Goal: Check status

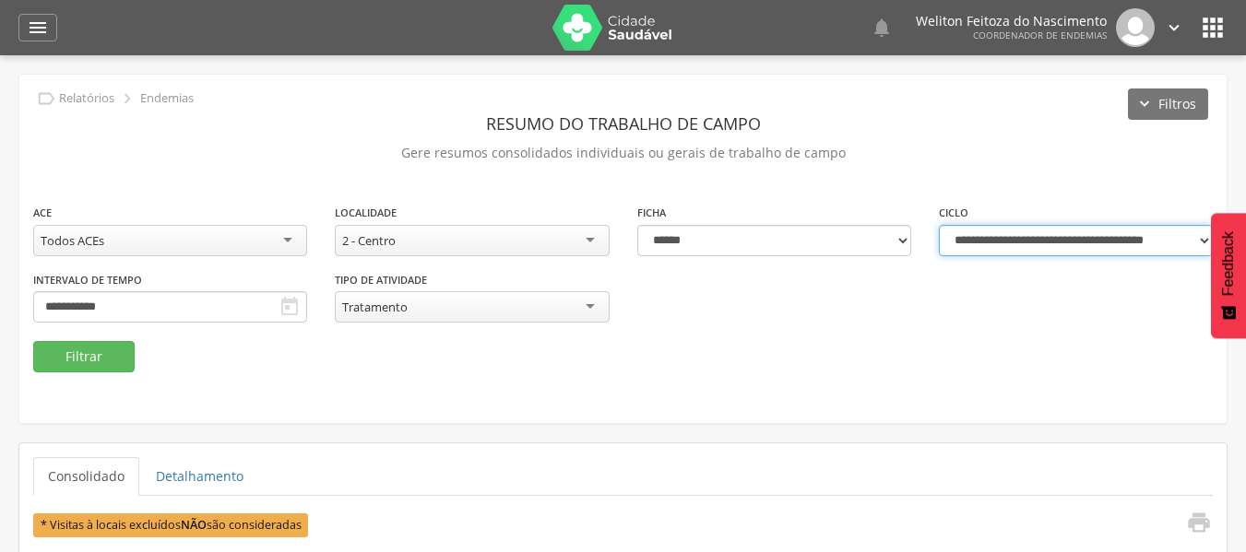
click at [1203, 240] on select "**********" at bounding box center [1076, 240] width 274 height 31
select select "**********"
click at [939, 225] on select "**********" at bounding box center [1076, 240] width 274 height 31
type input "**********"
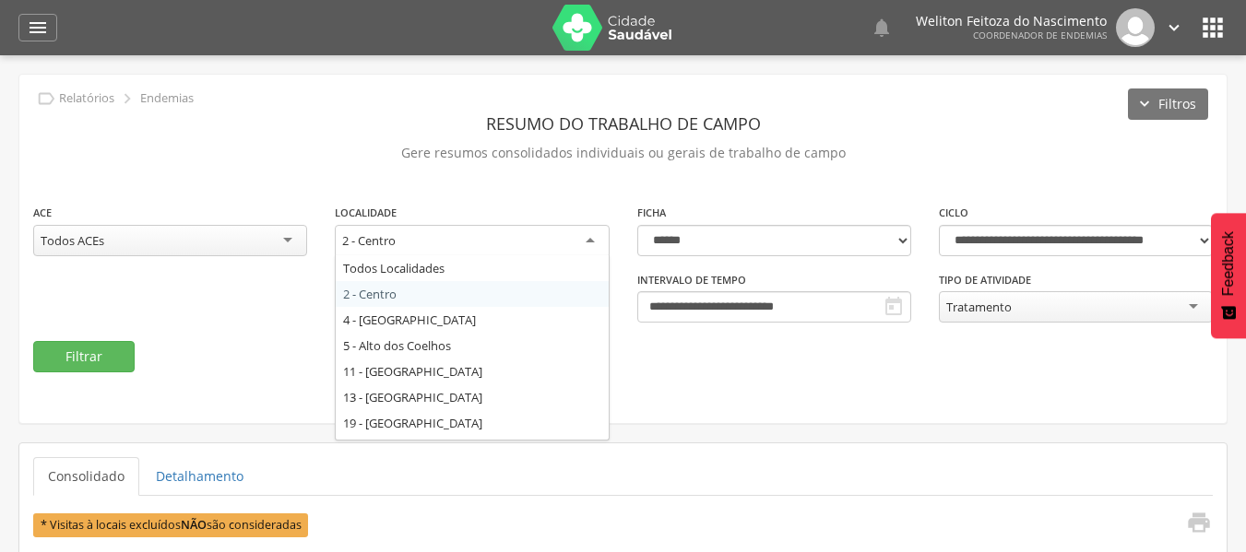
click at [458, 248] on div "2 - Centro" at bounding box center [472, 241] width 274 height 33
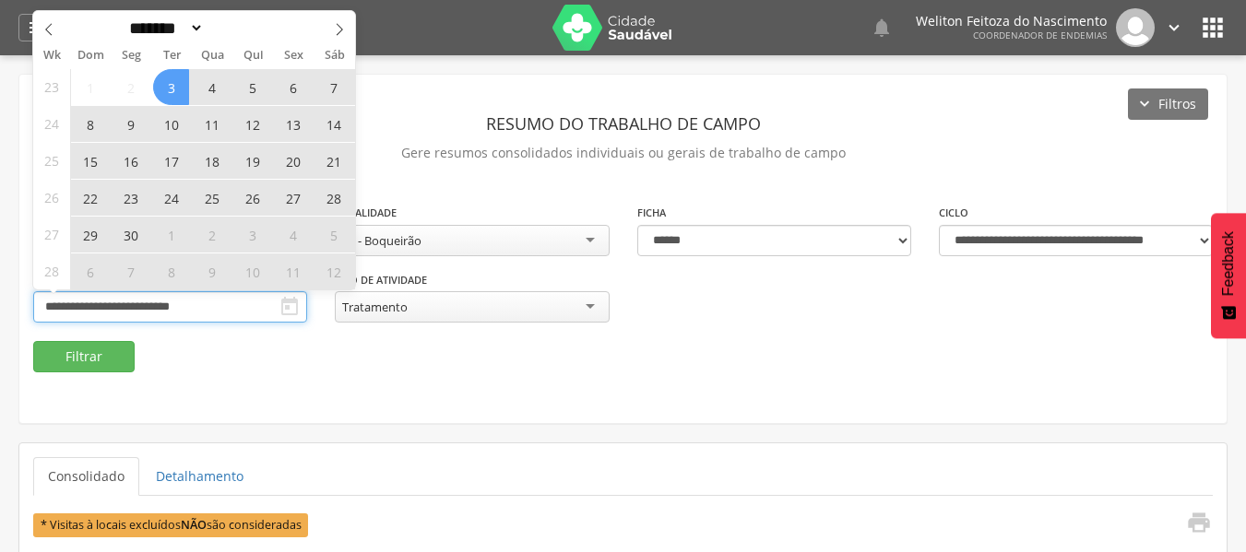
click at [227, 311] on input "**********" at bounding box center [170, 306] width 274 height 31
click at [331, 30] on span at bounding box center [339, 26] width 31 height 31
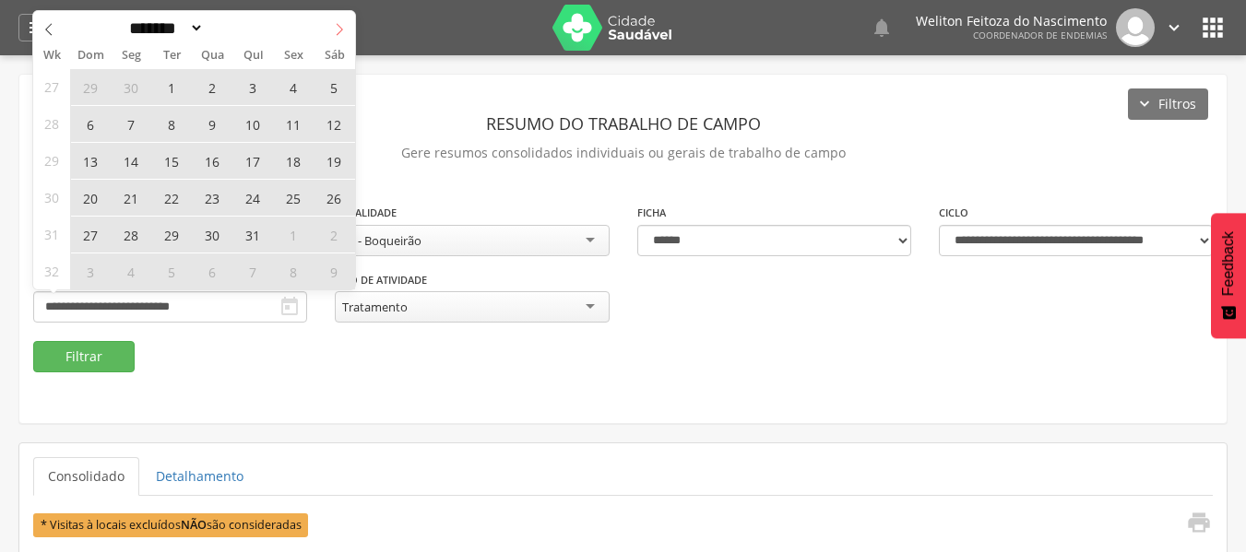
click at [331, 30] on span at bounding box center [339, 26] width 31 height 31
select select "*"
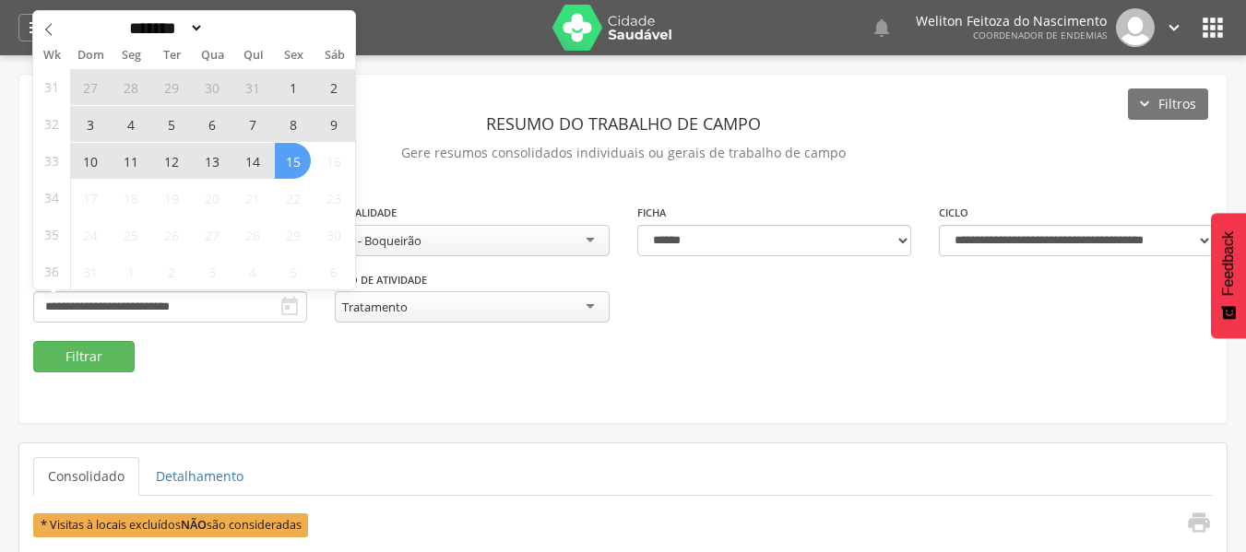
click at [291, 156] on span "15" at bounding box center [293, 161] width 36 height 36
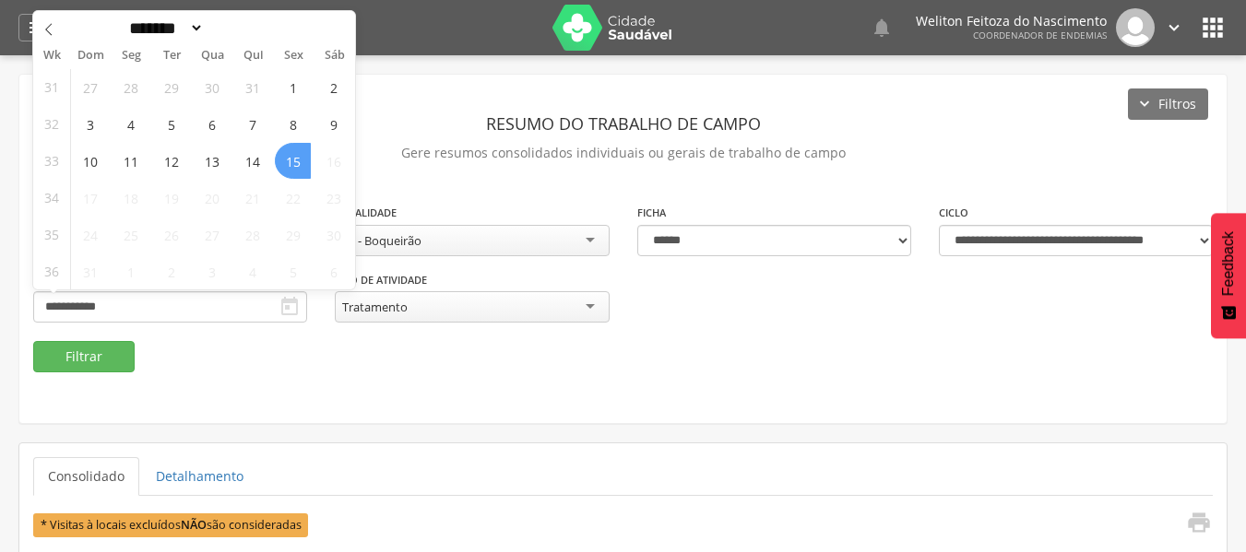
click at [291, 156] on span "15" at bounding box center [293, 161] width 36 height 36
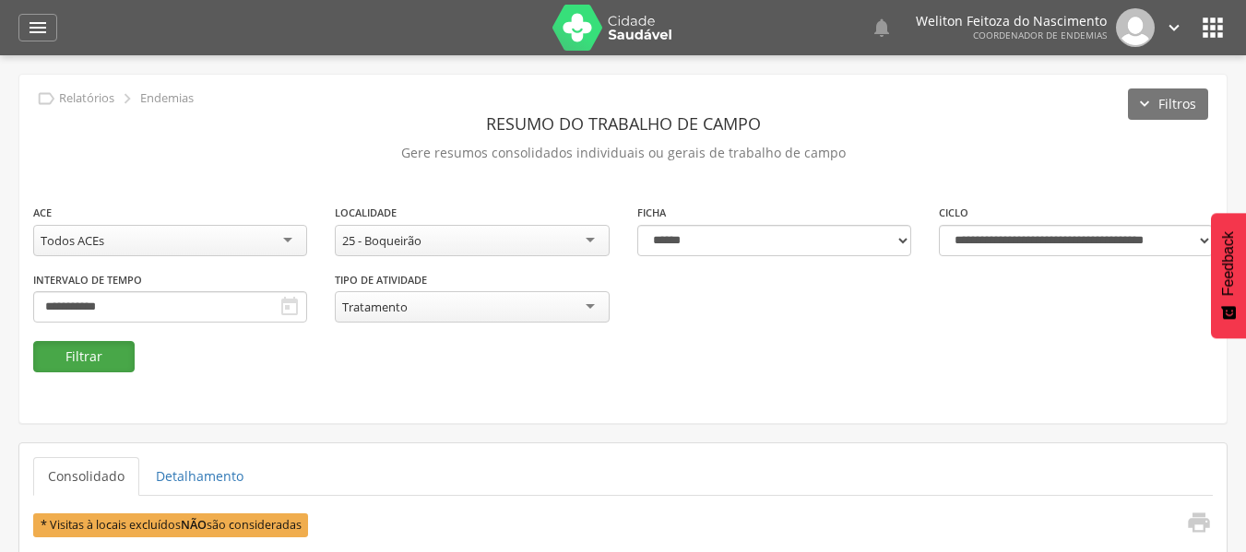
click at [73, 355] on button "Filtrar" at bounding box center [83, 356] width 101 height 31
click at [553, 306] on div "Tratamento" at bounding box center [472, 306] width 274 height 31
click at [103, 352] on button "Filtrar" at bounding box center [83, 356] width 101 height 31
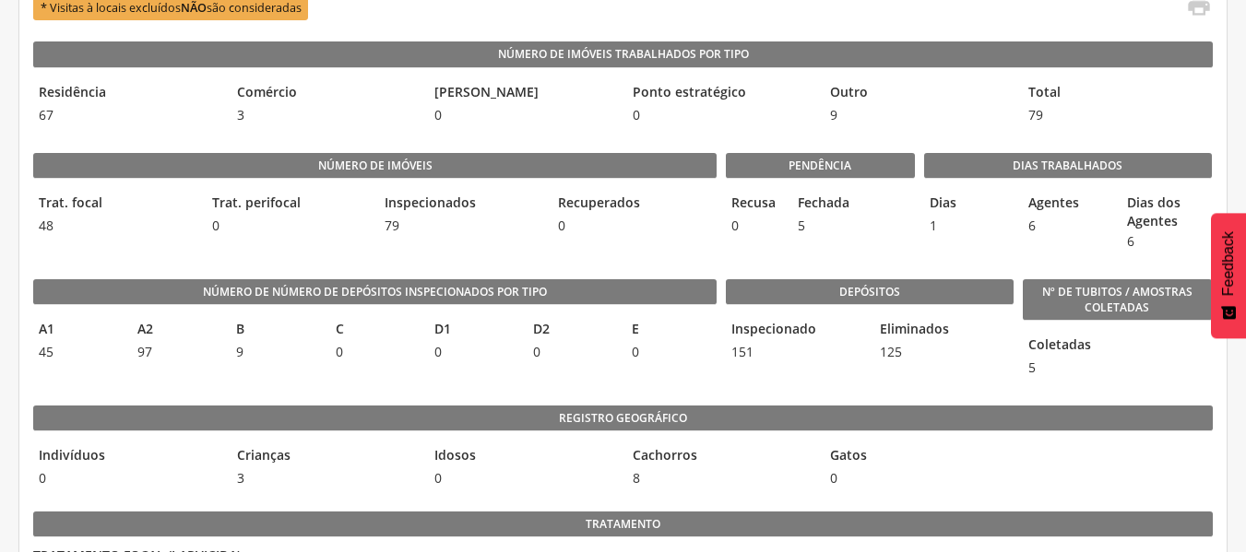
scroll to position [432, 0]
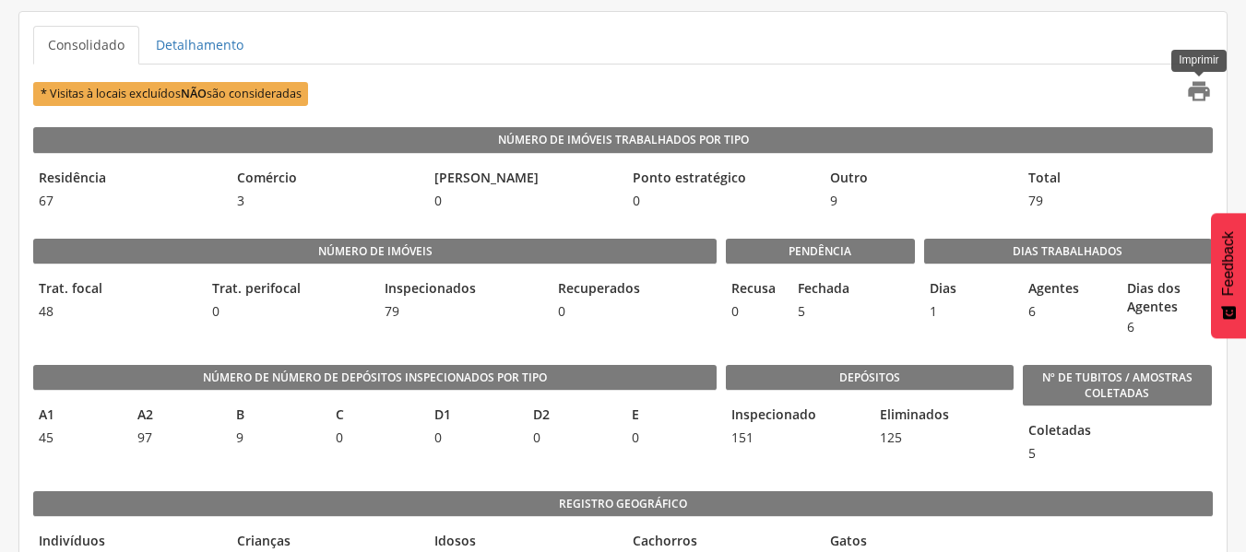
click at [1191, 89] on icon "" at bounding box center [1199, 91] width 26 height 26
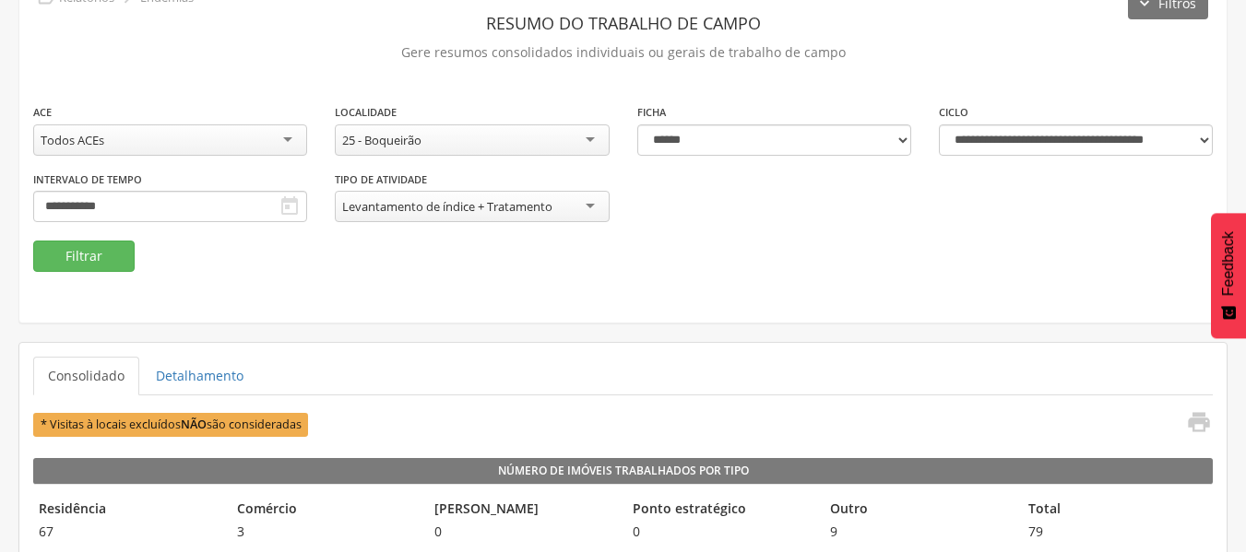
scroll to position [64, 0]
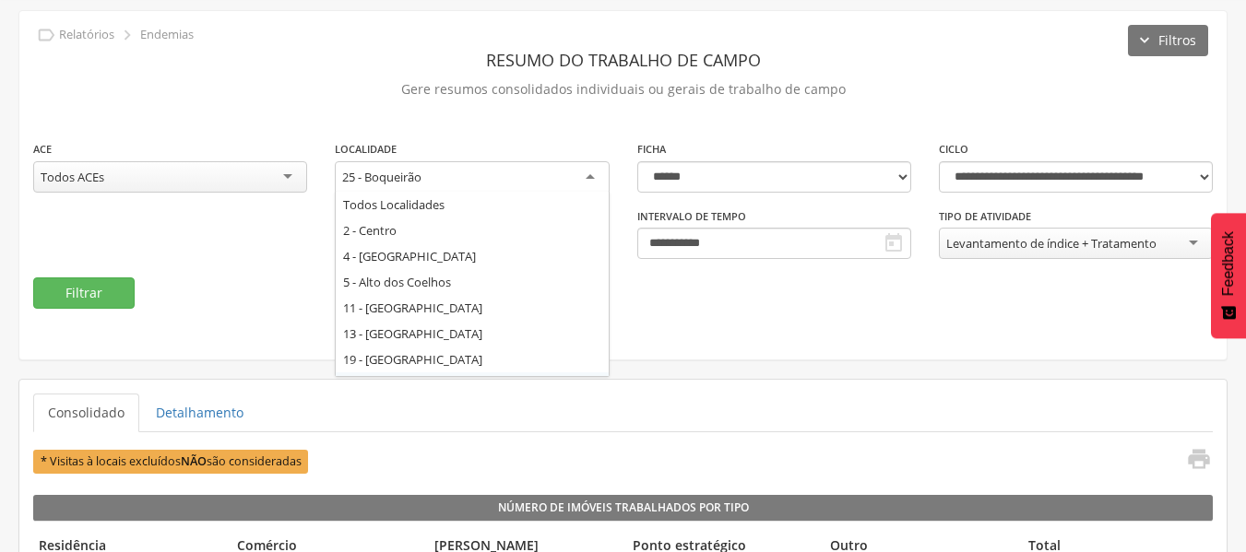
click at [497, 179] on div "25 - Boqueirão" at bounding box center [472, 177] width 274 height 33
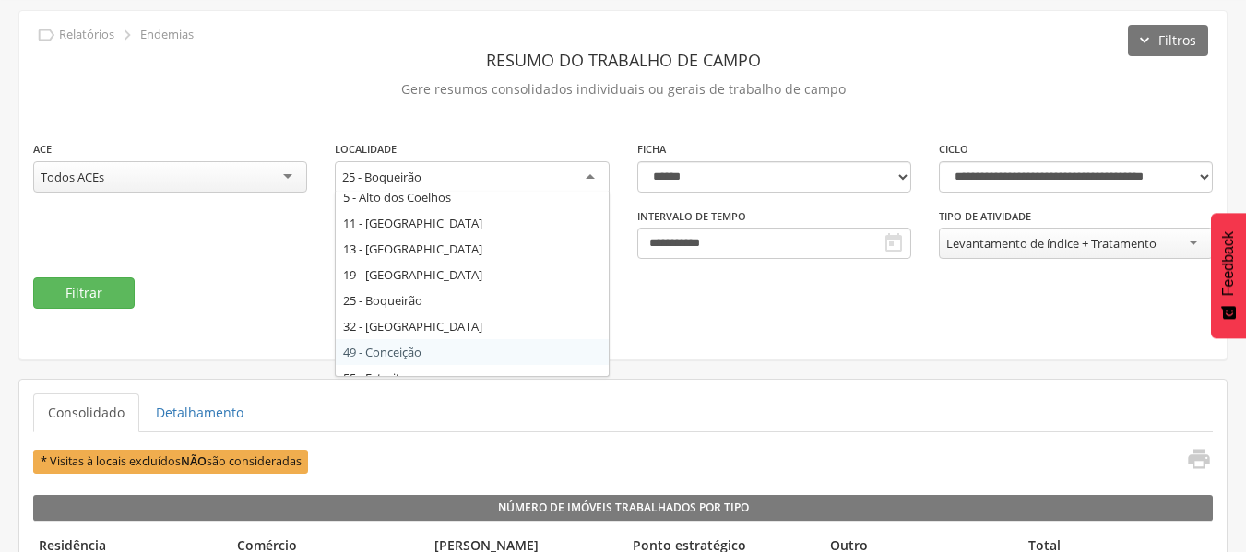
scroll to position [0, 0]
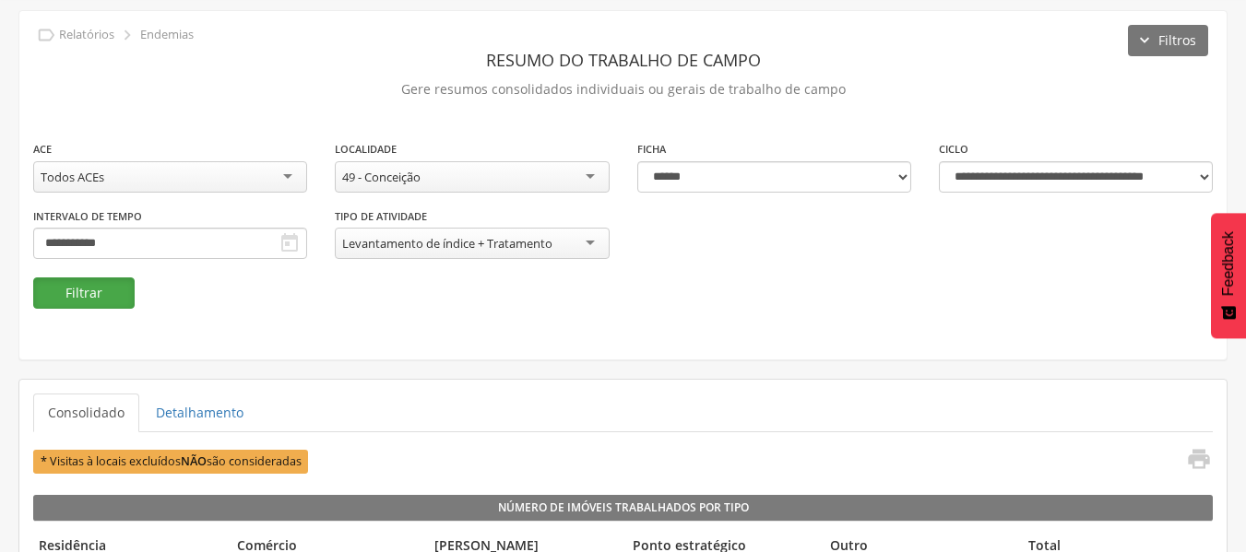
click at [86, 296] on button "Filtrar" at bounding box center [83, 293] width 101 height 31
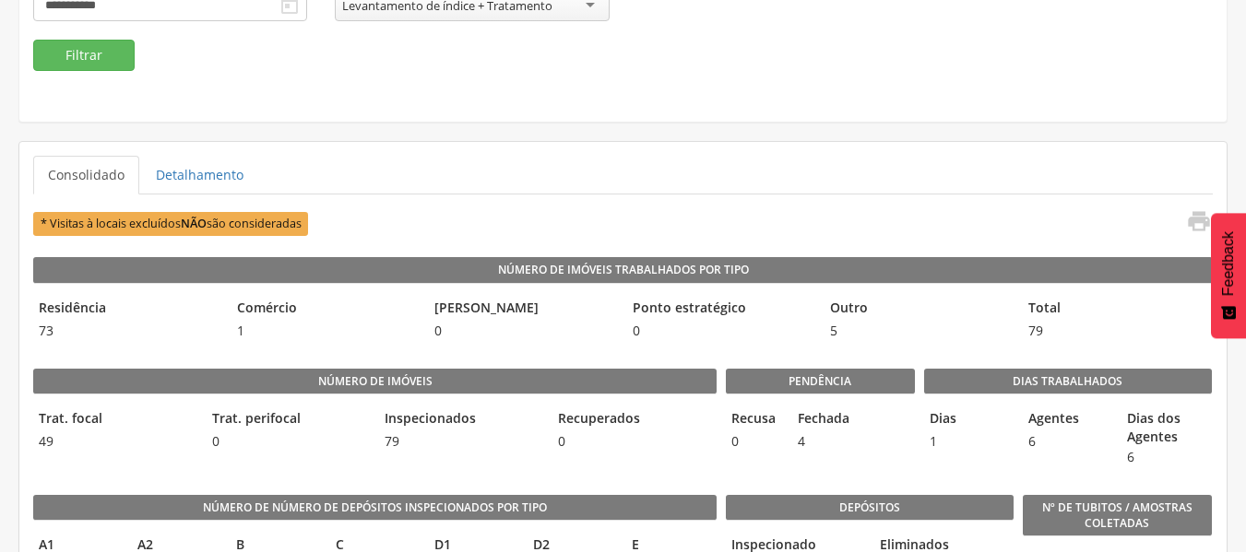
scroll to position [278, 0]
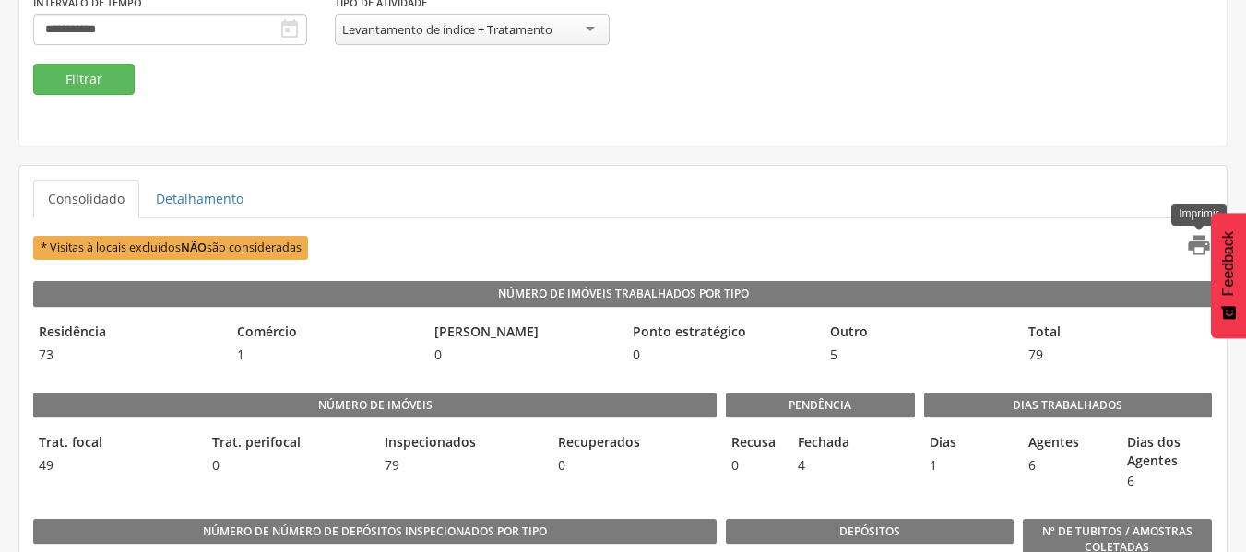
click at [1191, 248] on icon "" at bounding box center [1199, 245] width 26 height 26
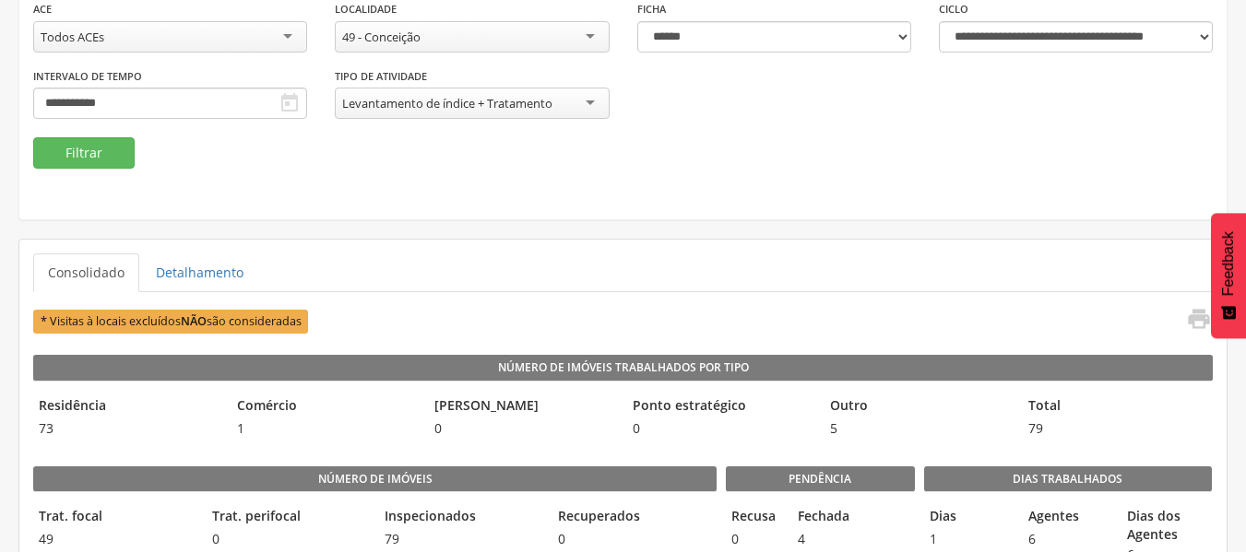
scroll to position [167, 0]
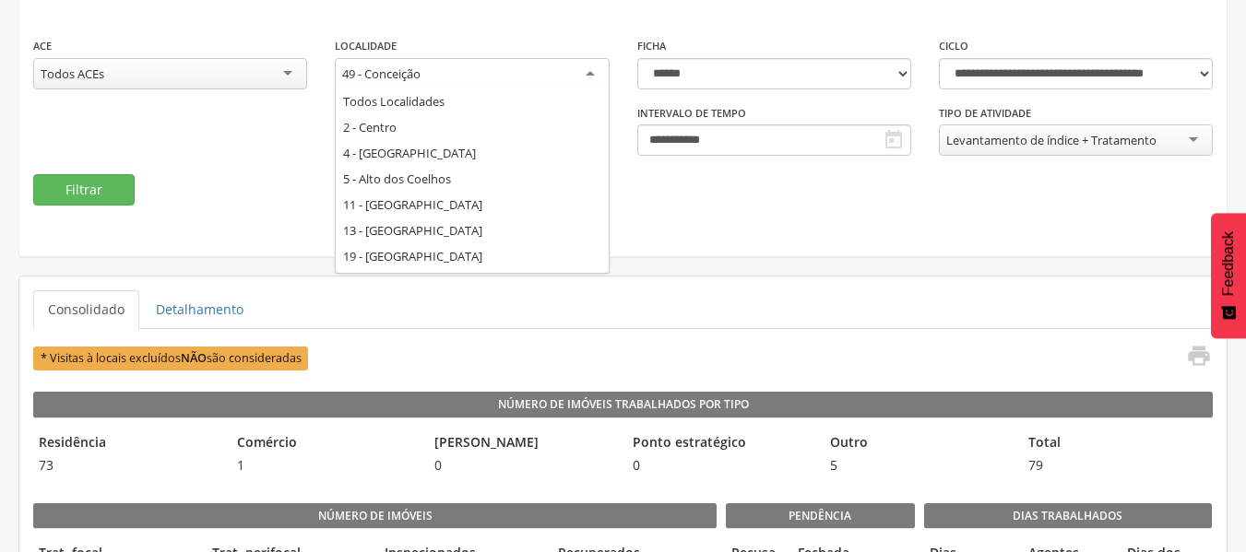
click at [506, 75] on div "49 - Conceição" at bounding box center [472, 74] width 274 height 33
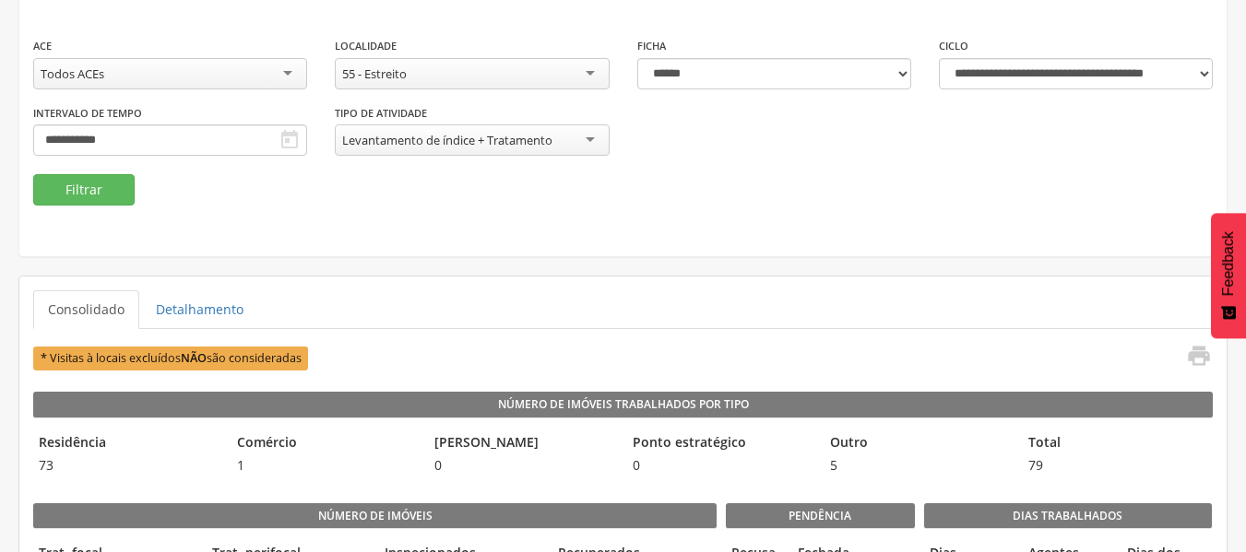
scroll to position [0, 0]
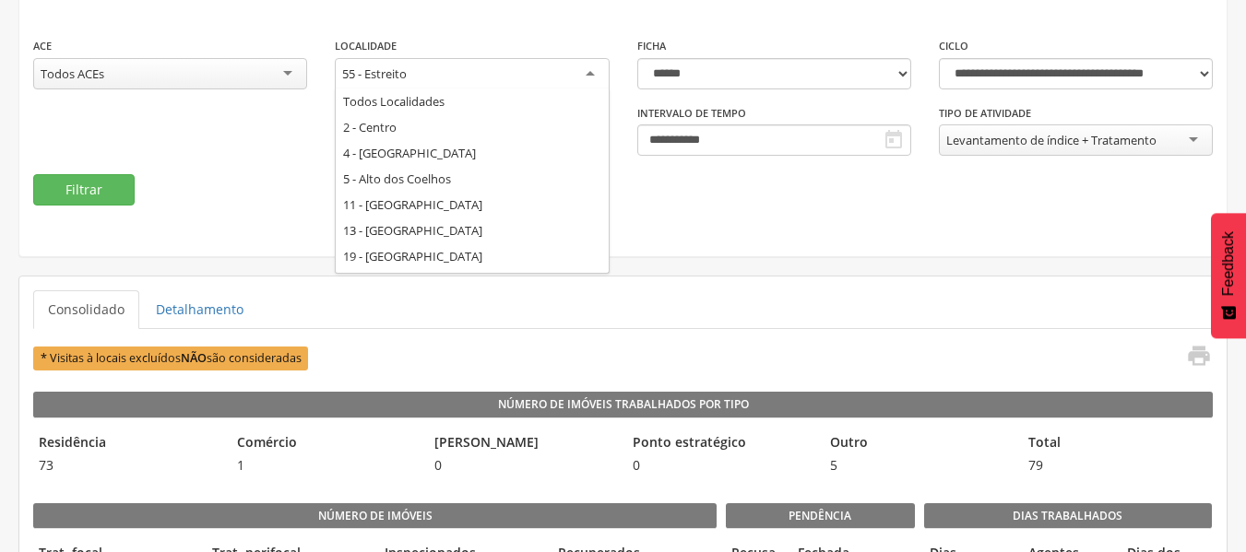
click at [560, 73] on div "55 - Estreito" at bounding box center [472, 74] width 274 height 33
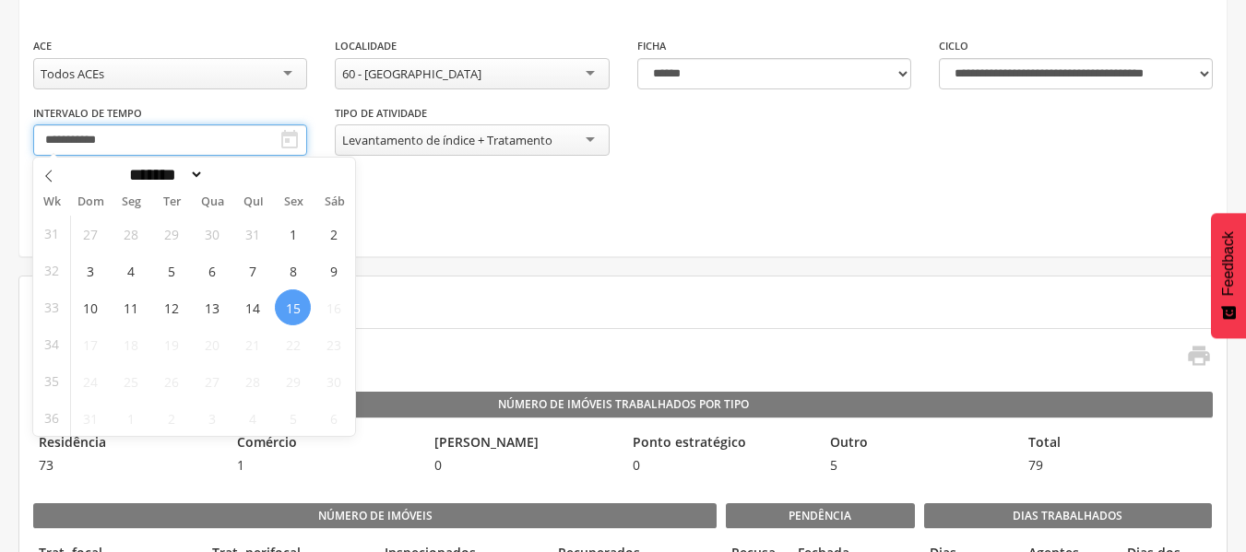
click at [124, 133] on input "**********" at bounding box center [170, 139] width 274 height 31
click at [250, 308] on span "14" at bounding box center [252, 308] width 36 height 36
type input "**********"
click at [250, 308] on span "14" at bounding box center [252, 308] width 36 height 36
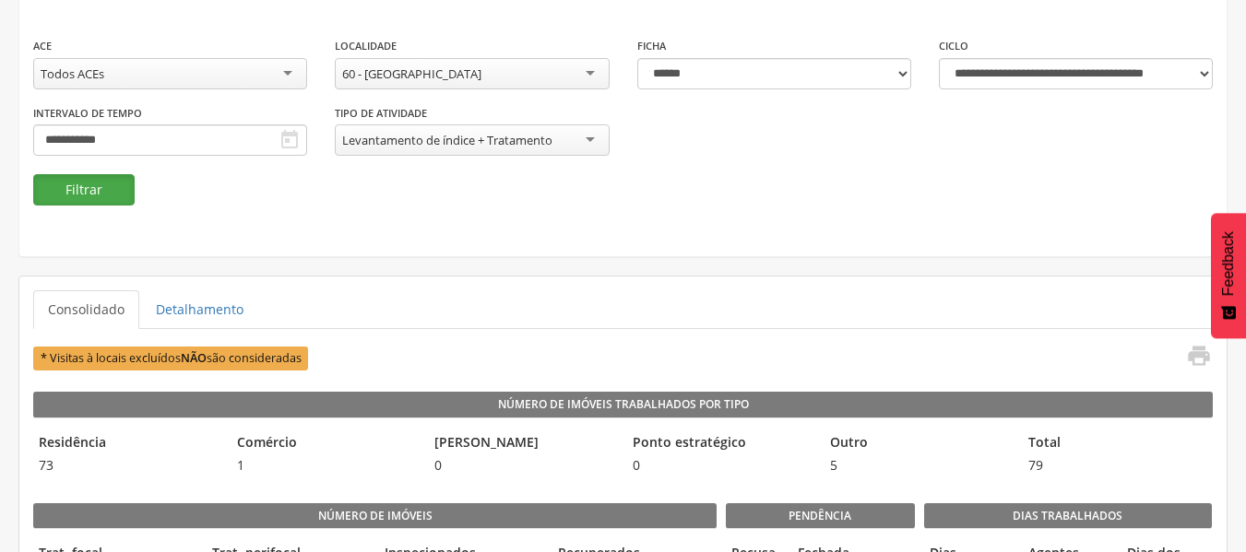
click at [84, 182] on button "Filtrar" at bounding box center [83, 189] width 101 height 31
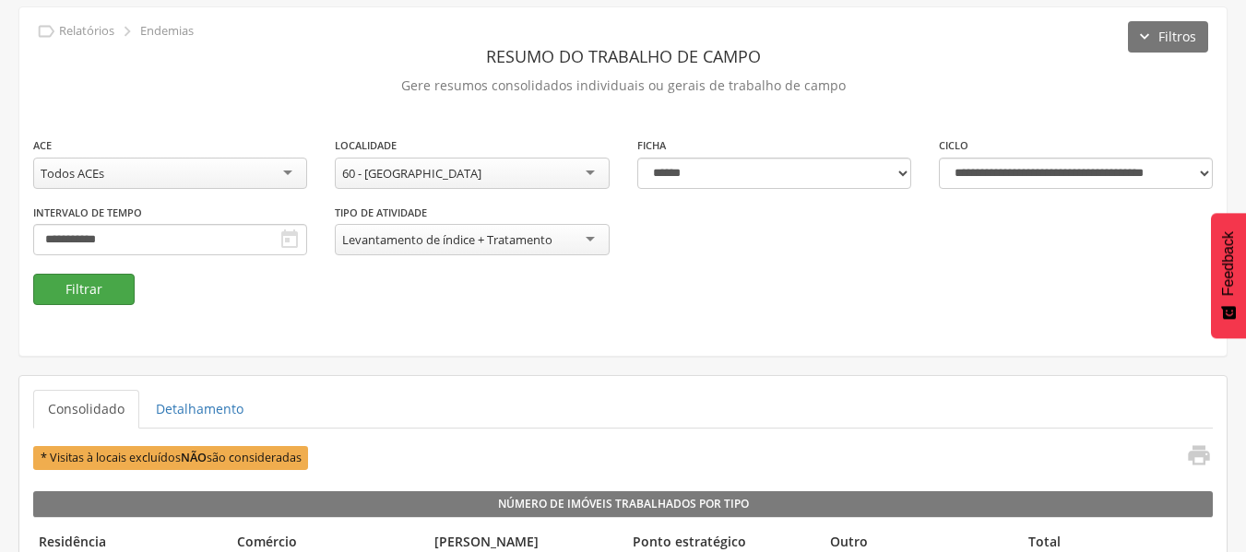
scroll to position [167, 0]
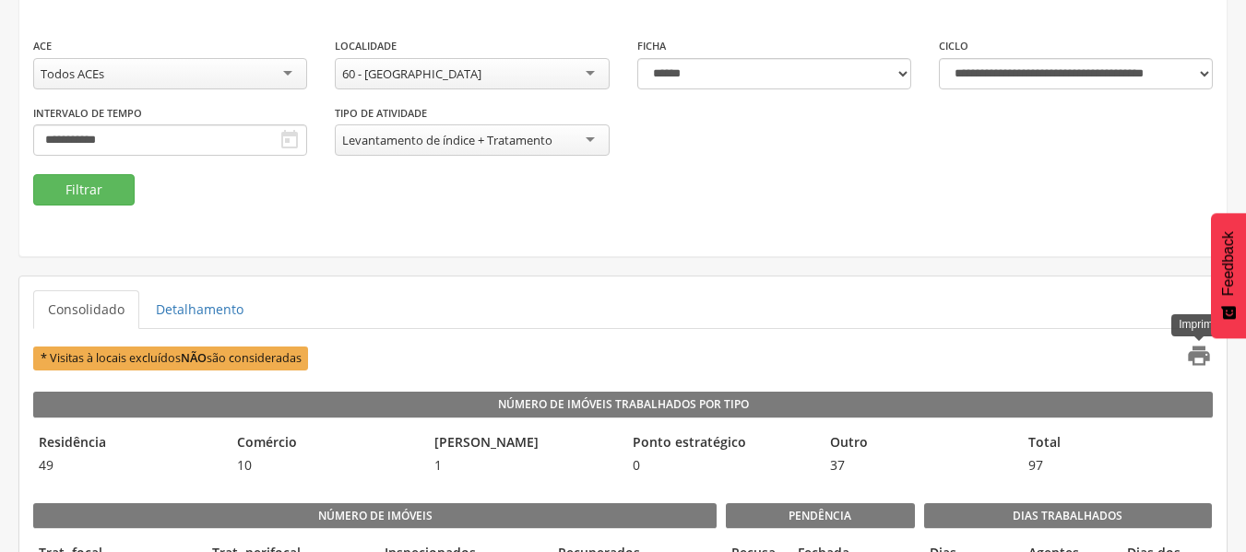
click at [1202, 359] on icon "" at bounding box center [1199, 356] width 26 height 26
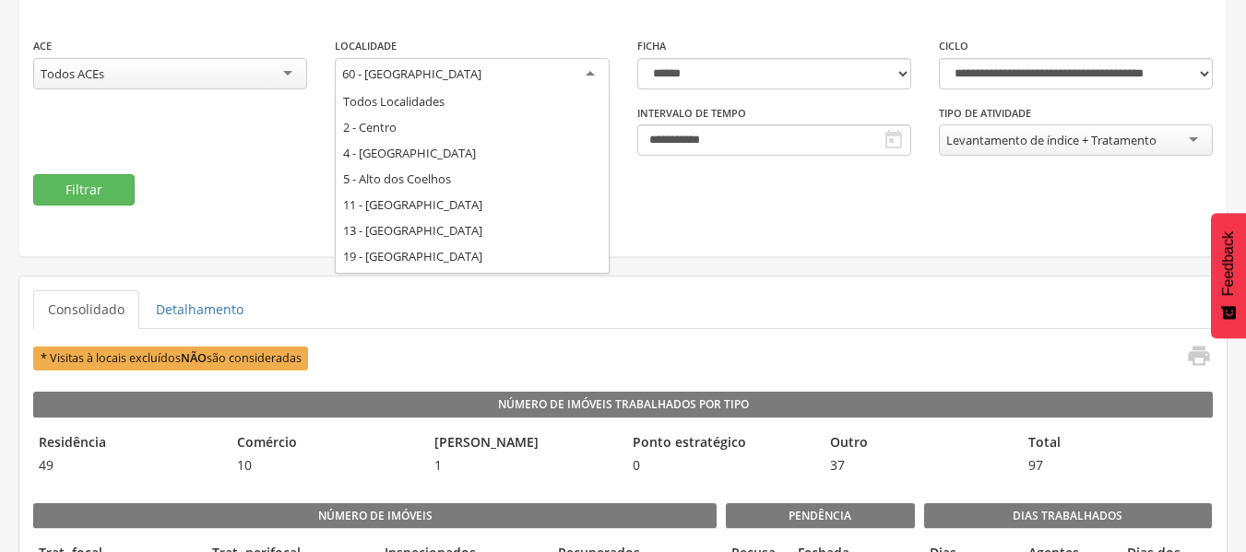
click at [527, 71] on div "60 - [GEOGRAPHIC_DATA]" at bounding box center [472, 74] width 274 height 33
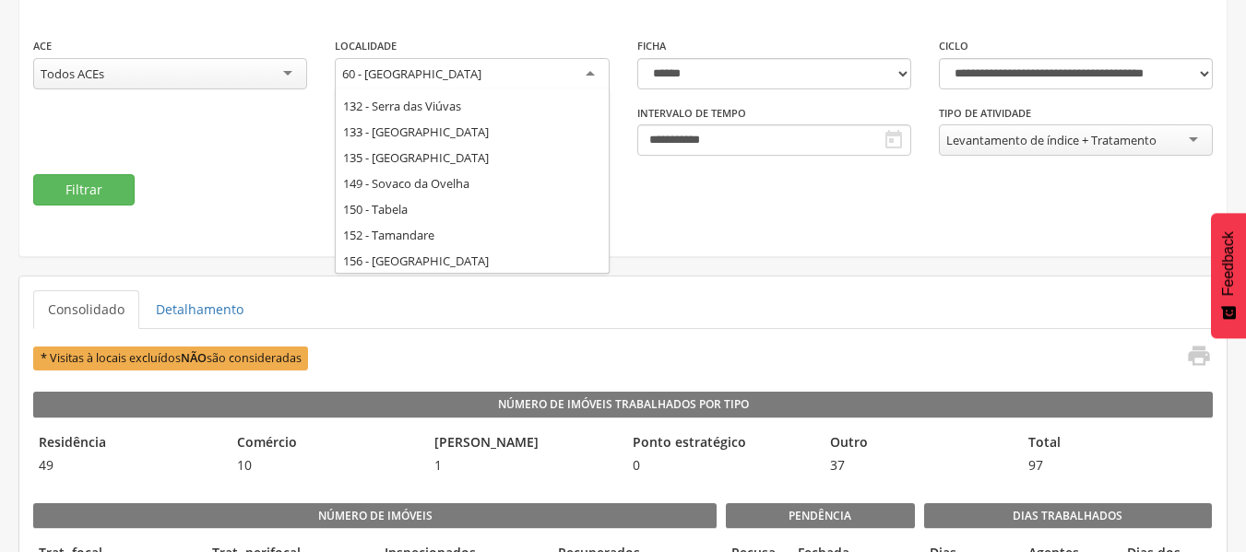
scroll to position [520, 0]
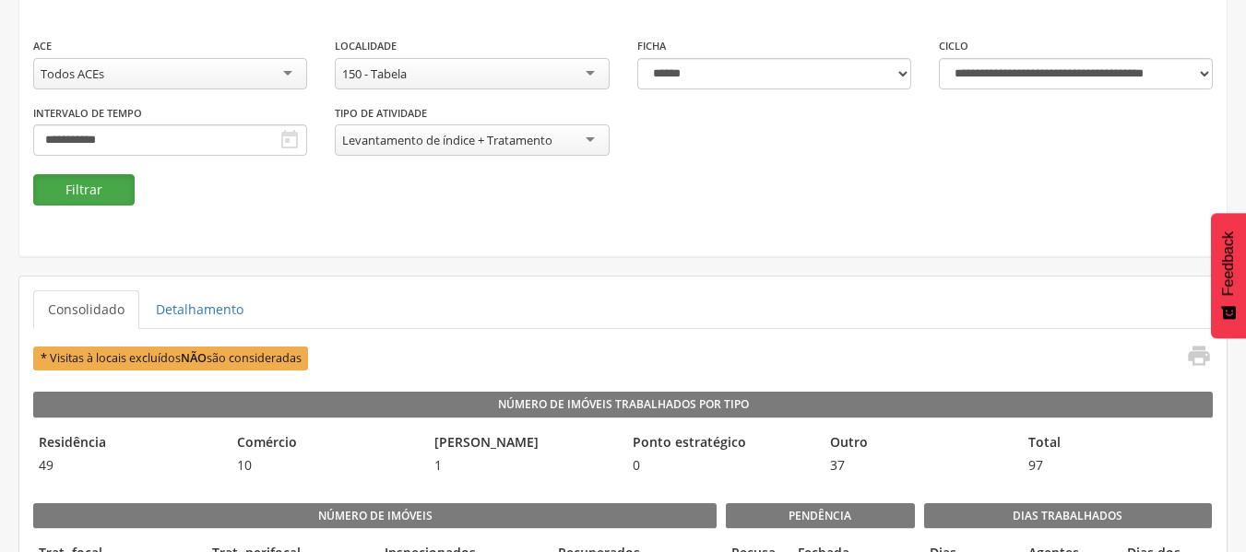
click at [96, 188] on button "Filtrar" at bounding box center [83, 189] width 101 height 31
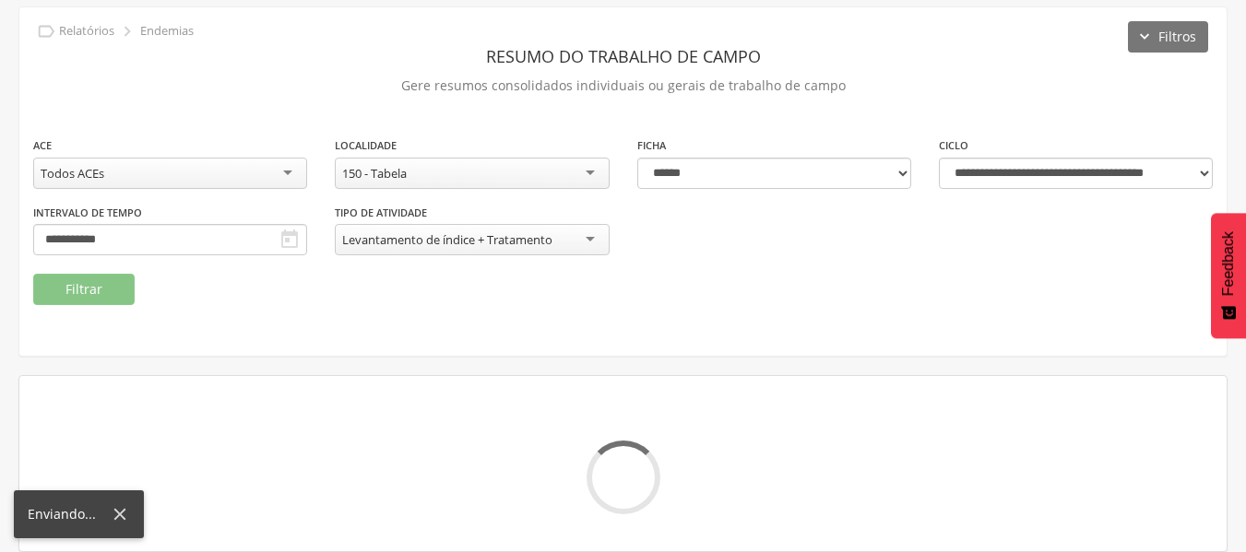
scroll to position [167, 0]
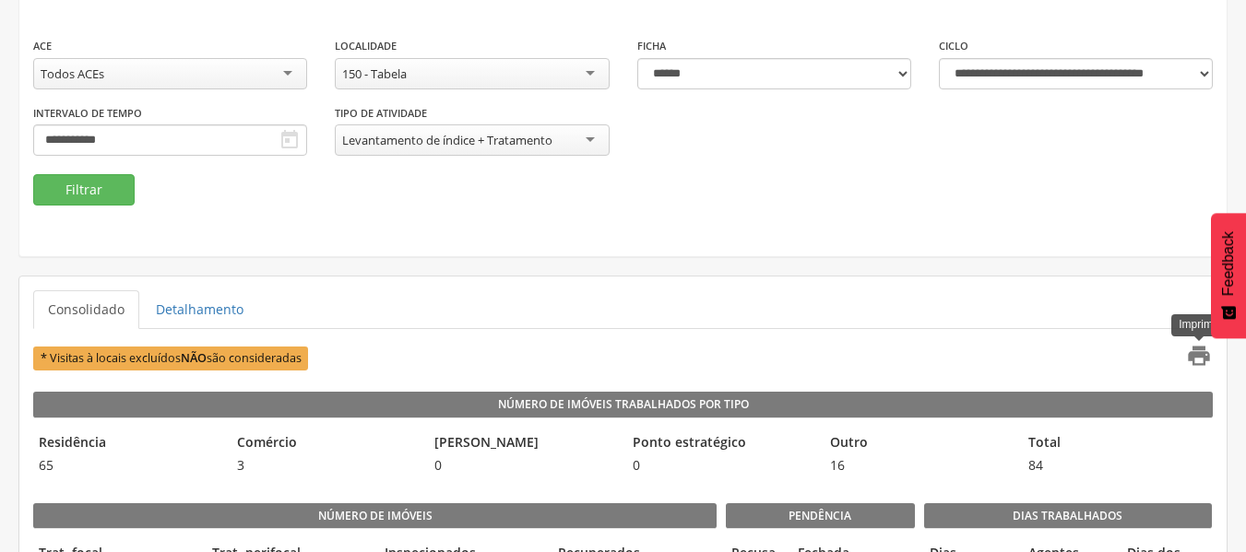
click at [1199, 360] on icon "" at bounding box center [1199, 356] width 26 height 26
